Goal: Task Accomplishment & Management: Manage account settings

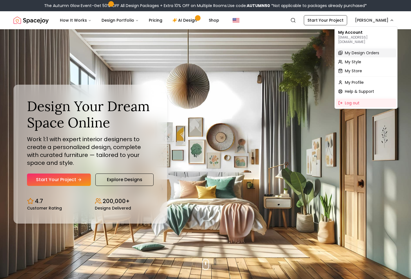
click at [353, 50] on span "My Design Orders" at bounding box center [362, 53] width 34 height 6
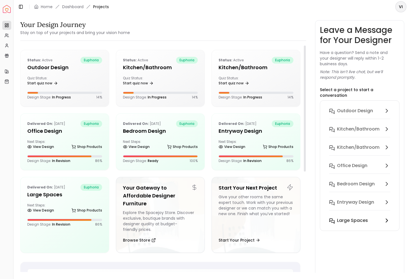
click at [353, 219] on button "Large Spaces" at bounding box center [360, 220] width 70 height 11
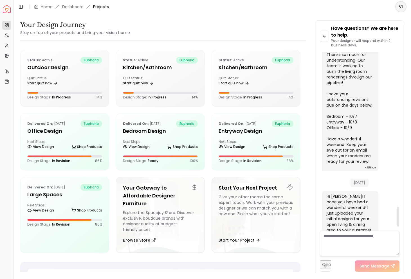
scroll to position [1411, 0]
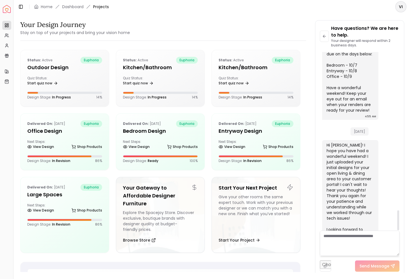
click at [340, 235] on textarea at bounding box center [360, 243] width 80 height 25
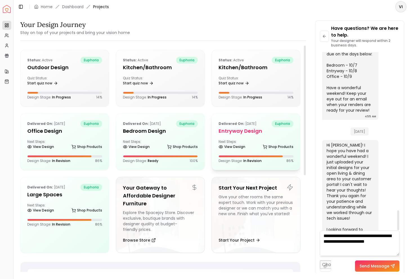
type textarea "**********"
click at [229, 121] on p "Delivered on: [DATE]" at bounding box center [238, 123] width 38 height 7
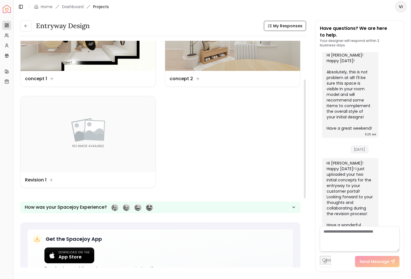
scroll to position [69, 0]
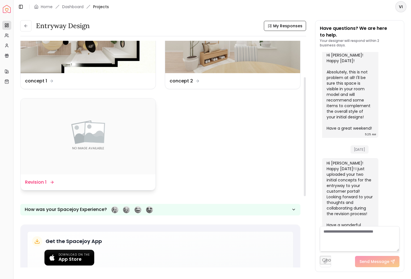
click at [88, 143] on img at bounding box center [88, 137] width 135 height 76
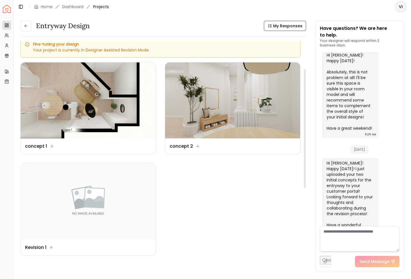
scroll to position [0, 0]
